Goal: Check status: Check status

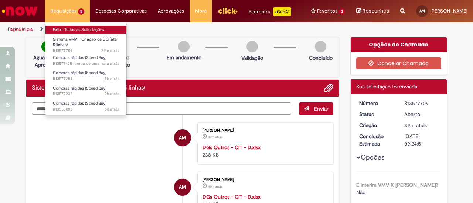
click at [79, 30] on link "Exibir Todas as Solicitações" at bounding box center [85, 30] width 81 height 8
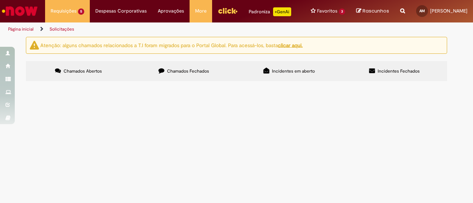
click at [0, 0] on span "desenvolvimento de Corona 600ml" at bounding box center [0, 0] width 0 height 0
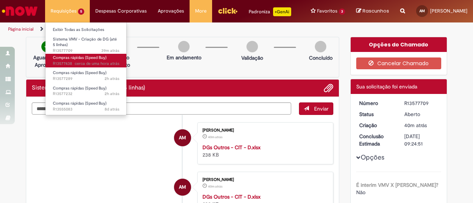
click at [91, 59] on span "Compras rápidas (Speed Buy)" at bounding box center [80, 58] width 54 height 6
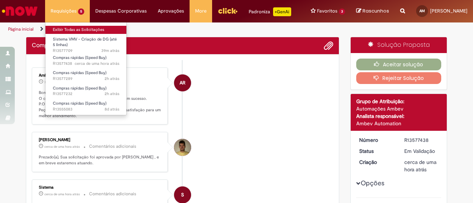
click at [86, 26] on link "Exibir Todas as Solicitações" at bounding box center [85, 30] width 81 height 8
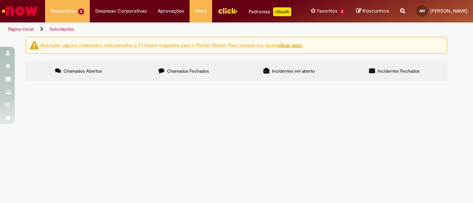
click at [0, 0] on span "Stella Pure Gold BIB 12L - 2 artes" at bounding box center [0, 0] width 0 height 0
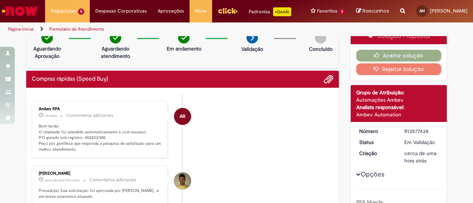
scroll to position [4, 0]
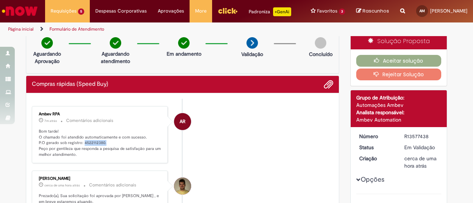
drag, startPoint x: 79, startPoint y: 141, endPoint x: 101, endPoint y: 141, distance: 22.2
click at [101, 141] on p "Bom tarde! O chamado foi atendido automaticamente e com sucesso. P.O gerado sob…" at bounding box center [100, 143] width 123 height 29
copy p "4522112380."
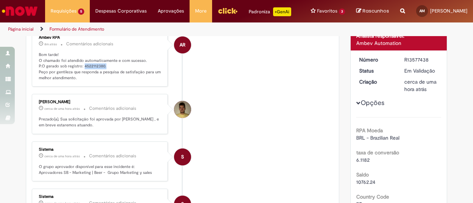
scroll to position [0, 0]
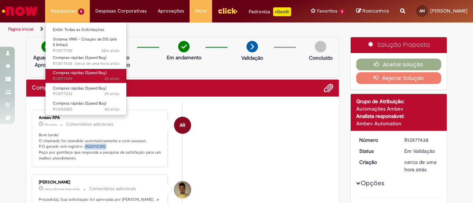
click at [79, 75] on span "Compras rápidas (Speed Buy)" at bounding box center [80, 73] width 54 height 6
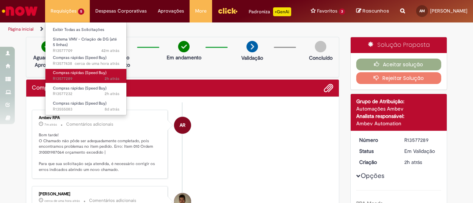
click at [68, 78] on span "2h atrás 2 horas atrás R13577289" at bounding box center [86, 79] width 66 height 6
click at [86, 78] on span "2h atrás 2 horas atrás R13577289" at bounding box center [86, 79] width 66 height 6
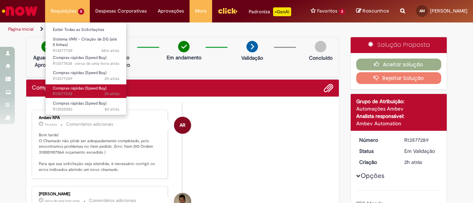
click at [88, 87] on span "Compras rápidas (Speed Buy)" at bounding box center [80, 89] width 54 height 6
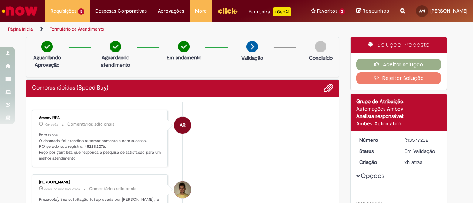
click at [85, 145] on p "Bom tarde! O chamado foi atendido automaticamente e com sucesso. P.O gerado sob…" at bounding box center [100, 147] width 123 height 29
copy p "4522112076"
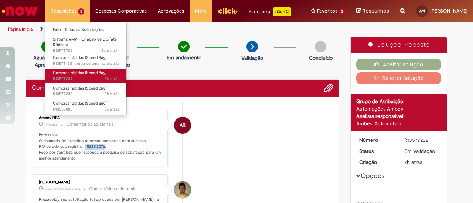
click at [86, 76] on span "2h atrás 2 horas atrás R13577289" at bounding box center [86, 79] width 66 height 6
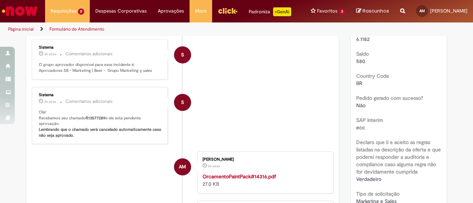
scroll to position [195, 0]
